Goal: Obtain resource: Obtain resource

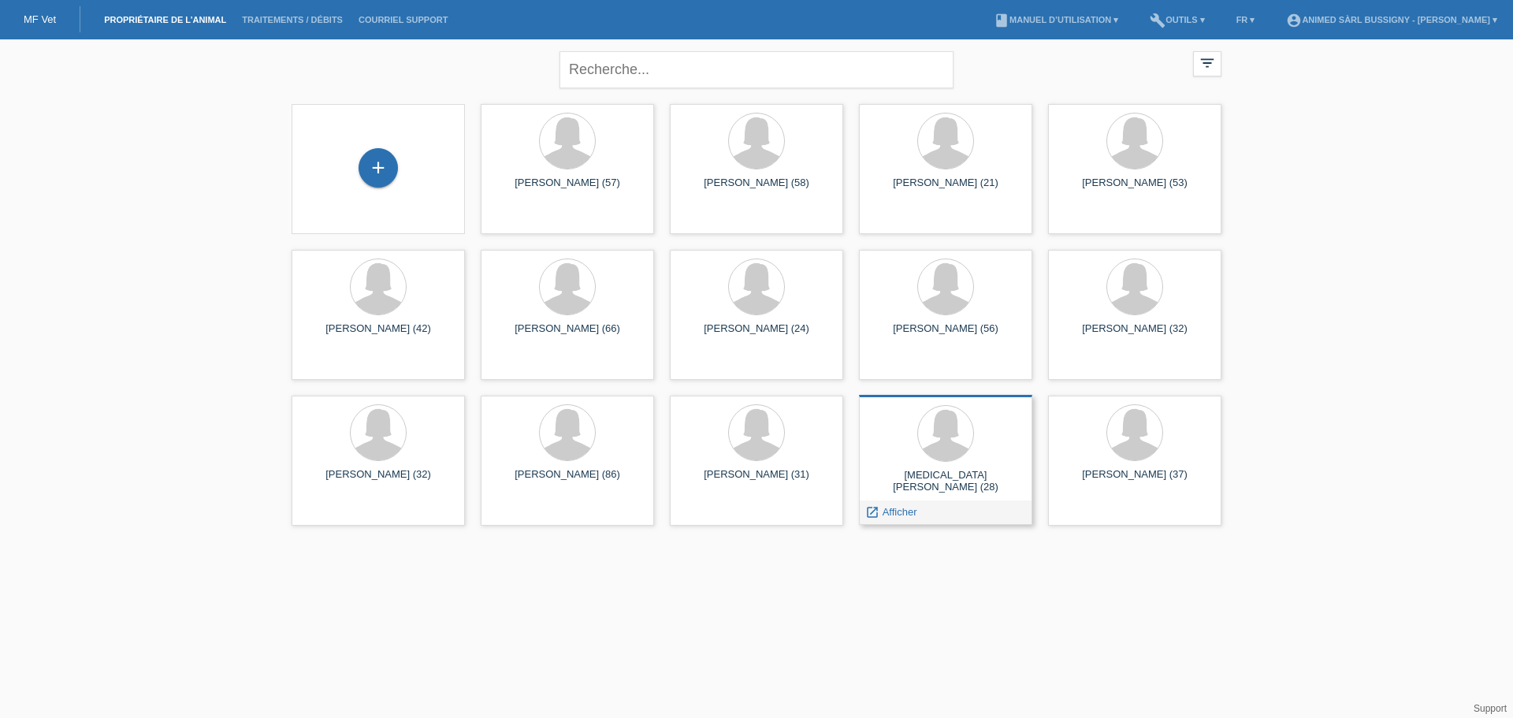
click at [978, 462] on div at bounding box center [945, 434] width 148 height 59
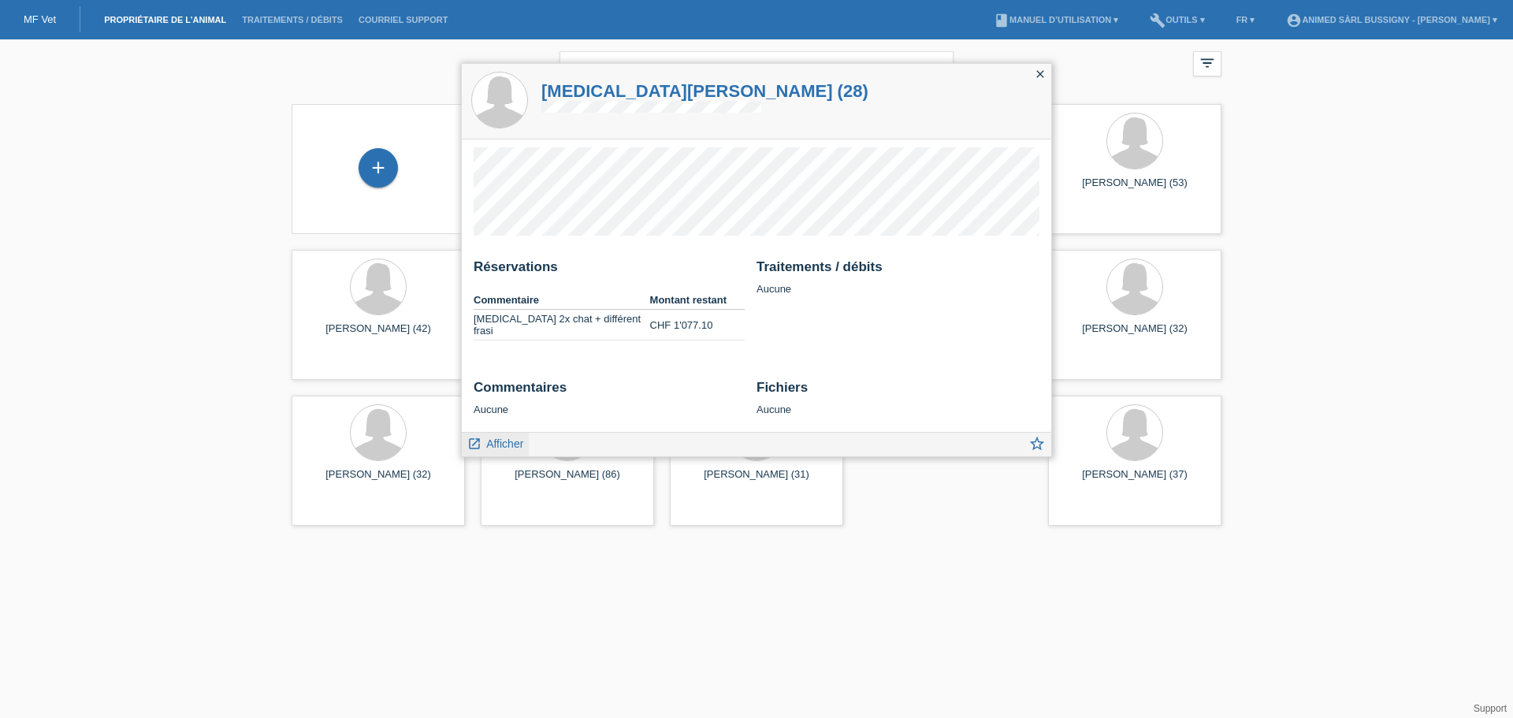
click at [488, 436] on link "launch Afficher" at bounding box center [495, 443] width 56 height 20
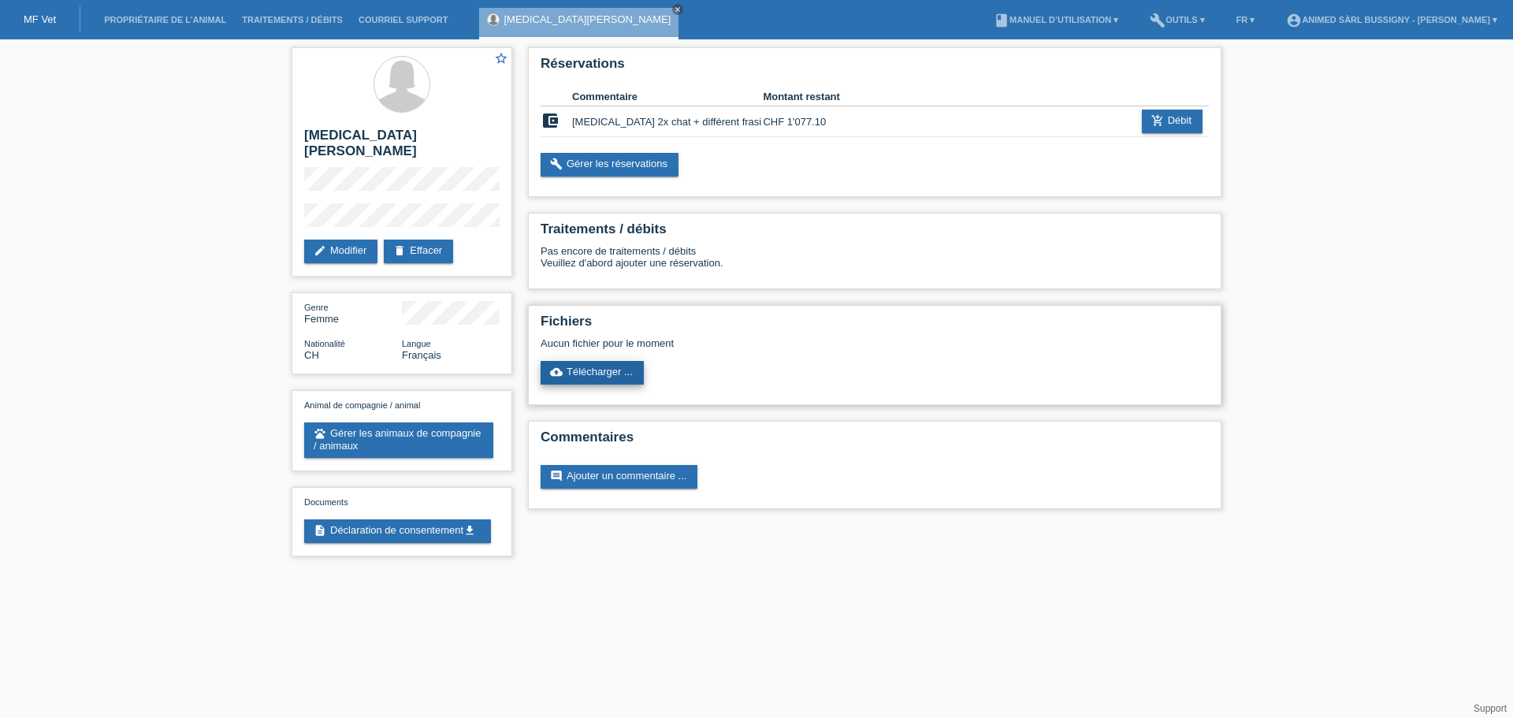
click at [618, 372] on link "cloud_upload Télécharger ..." at bounding box center [591, 373] width 103 height 24
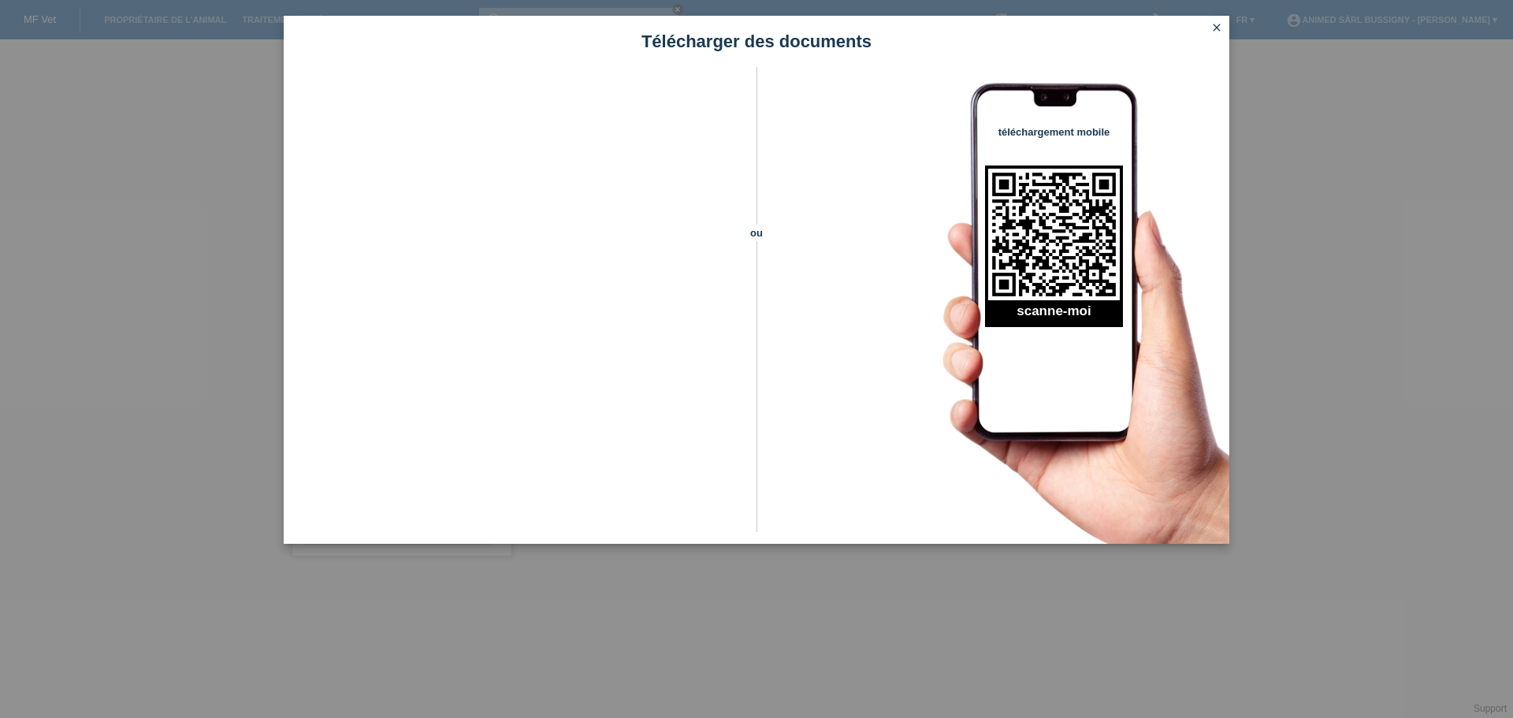
click at [1219, 32] on icon "close" at bounding box center [1216, 27] width 13 height 13
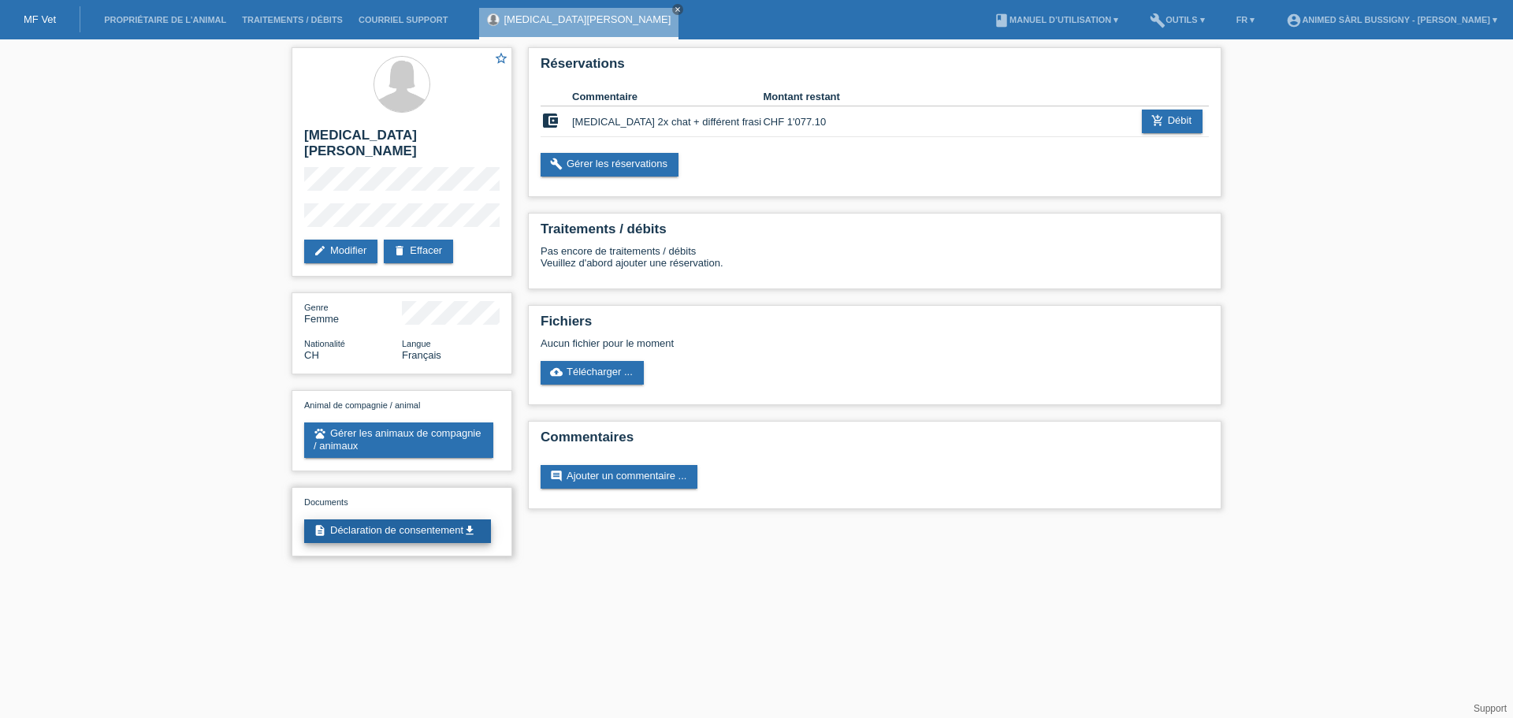
click at [449, 520] on link "description Déclaration de consentement get_app" at bounding box center [397, 531] width 187 height 24
